Goal: Transaction & Acquisition: Purchase product/service

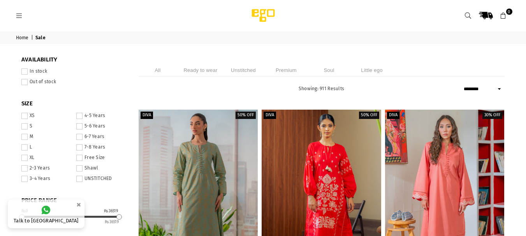
select select "******"
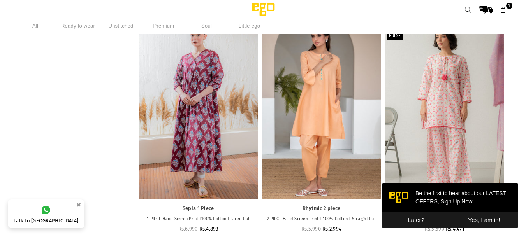
scroll to position [1265, 0]
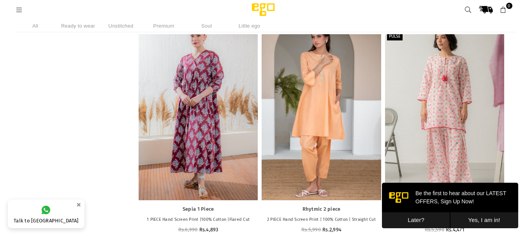
click at [433, 221] on button "Later?" at bounding box center [416, 221] width 68 height 16
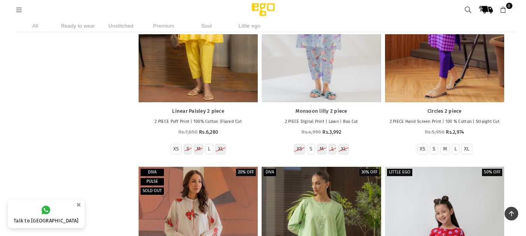
scroll to position [5517, 0]
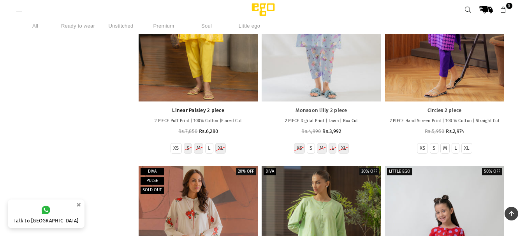
click at [219, 112] on link "Linear Paisley 2 piece" at bounding box center [197, 110] width 111 height 7
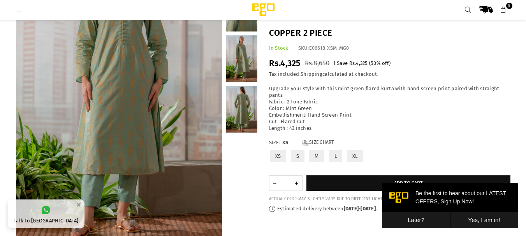
scroll to position [109, 0]
click at [244, 115] on link at bounding box center [241, 110] width 31 height 47
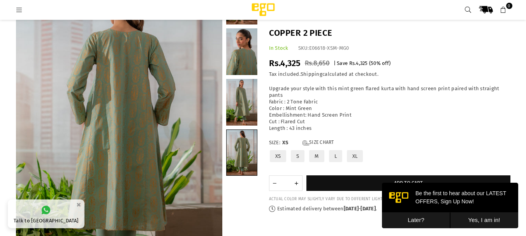
scroll to position [55, 0]
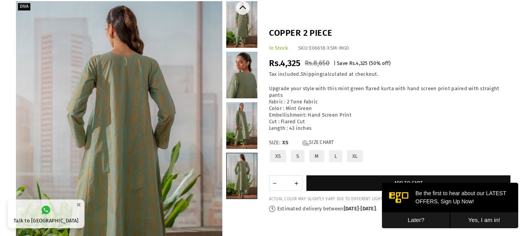
click at [246, 129] on link at bounding box center [241, 125] width 31 height 47
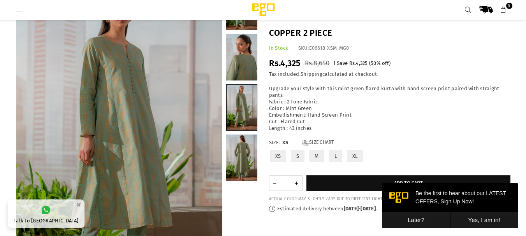
scroll to position [60, 0]
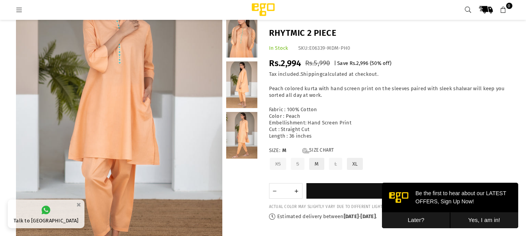
scroll to position [84, 0]
click at [247, 90] on link at bounding box center [241, 84] width 31 height 47
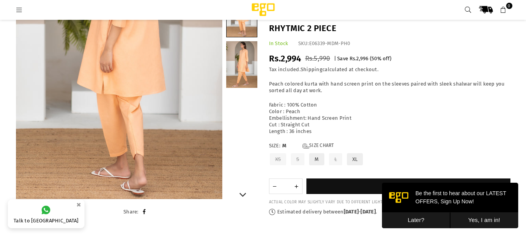
scroll to position [155, 0]
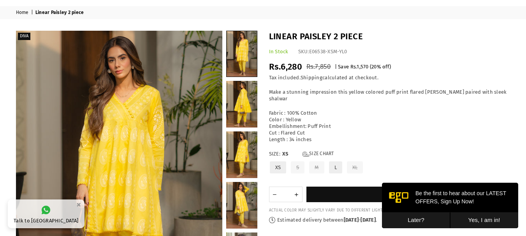
scroll to position [46, 0]
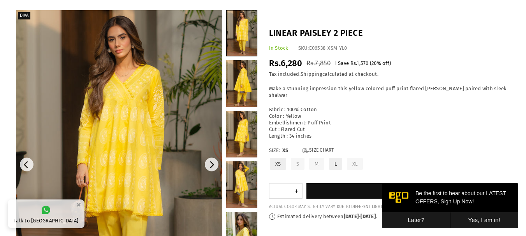
click at [147, 166] on img at bounding box center [119, 164] width 206 height 309
